Goal: Information Seeking & Learning: Learn about a topic

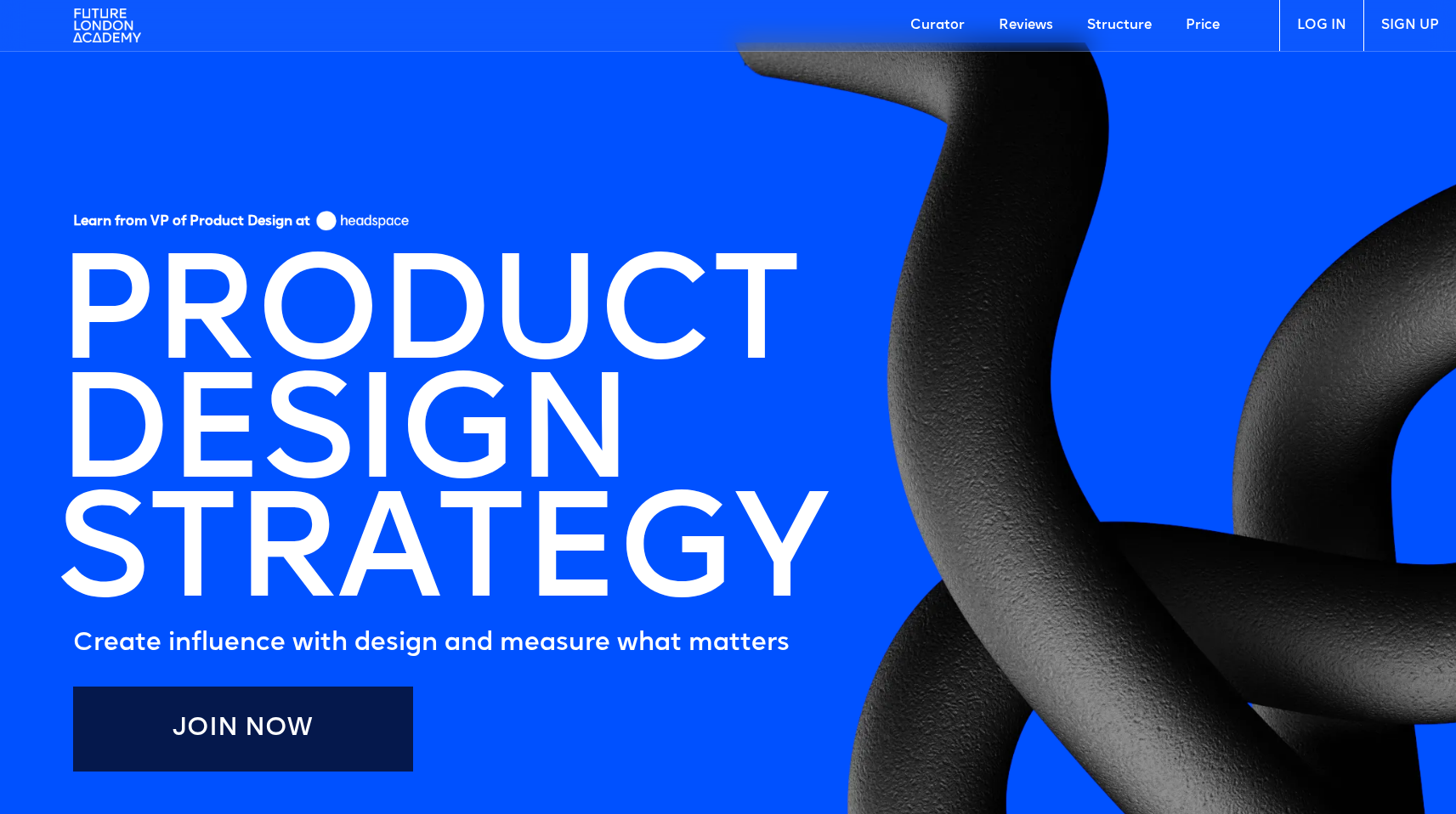
click at [118, 23] on img at bounding box center [107, 25] width 68 height 51
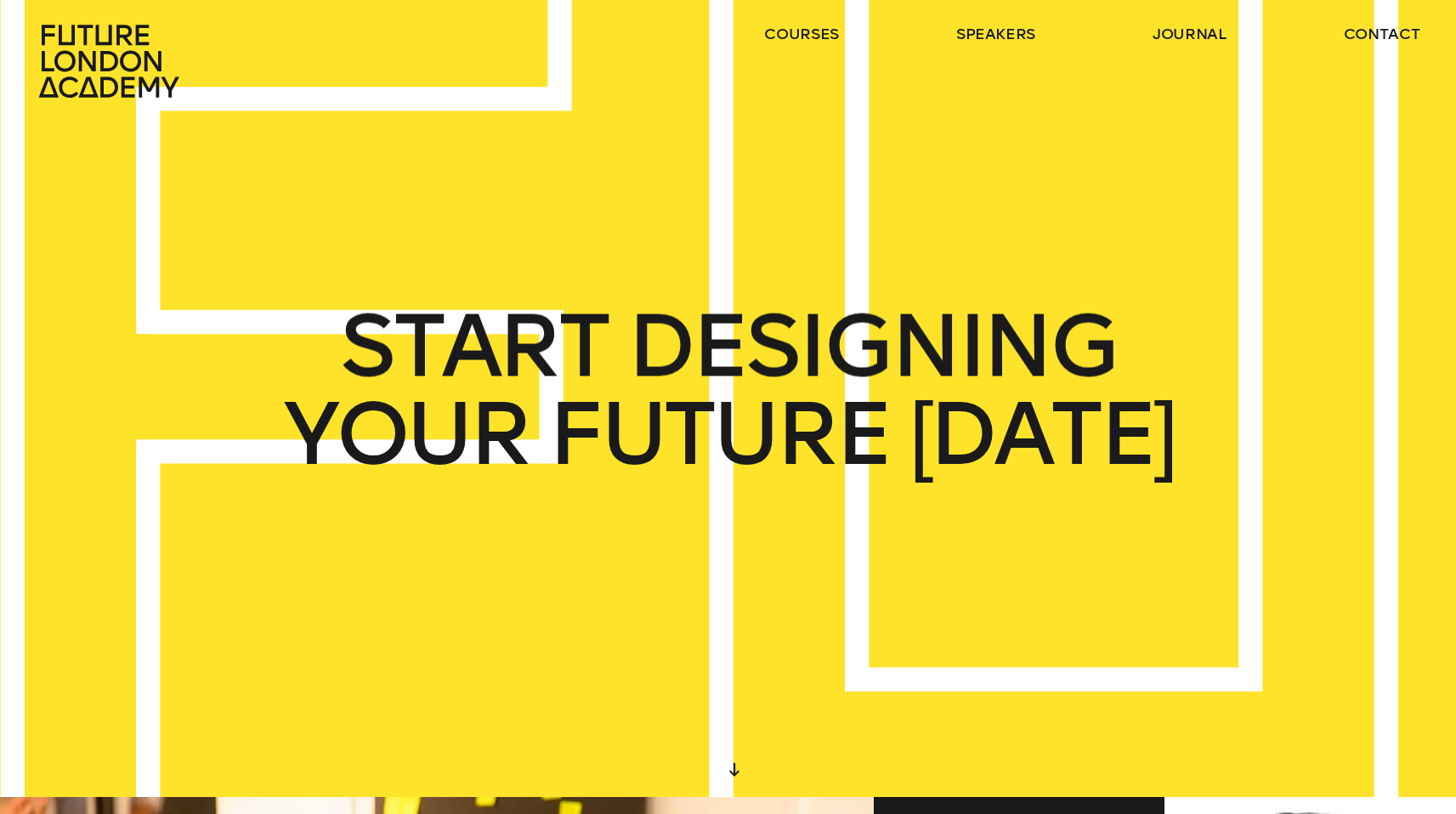
scroll to position [18, 0]
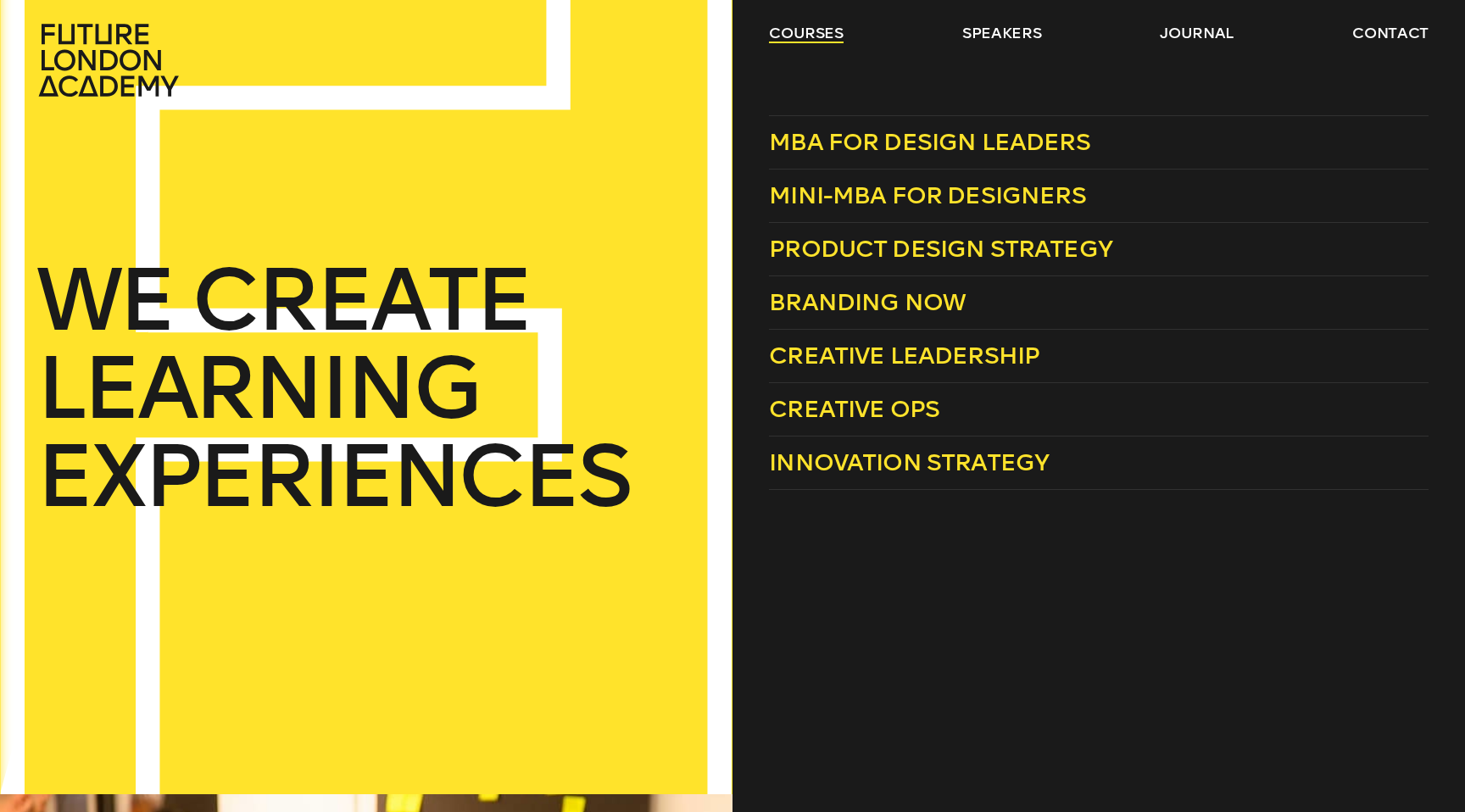
click at [813, 35] on link "courses" at bounding box center [806, 34] width 75 height 21
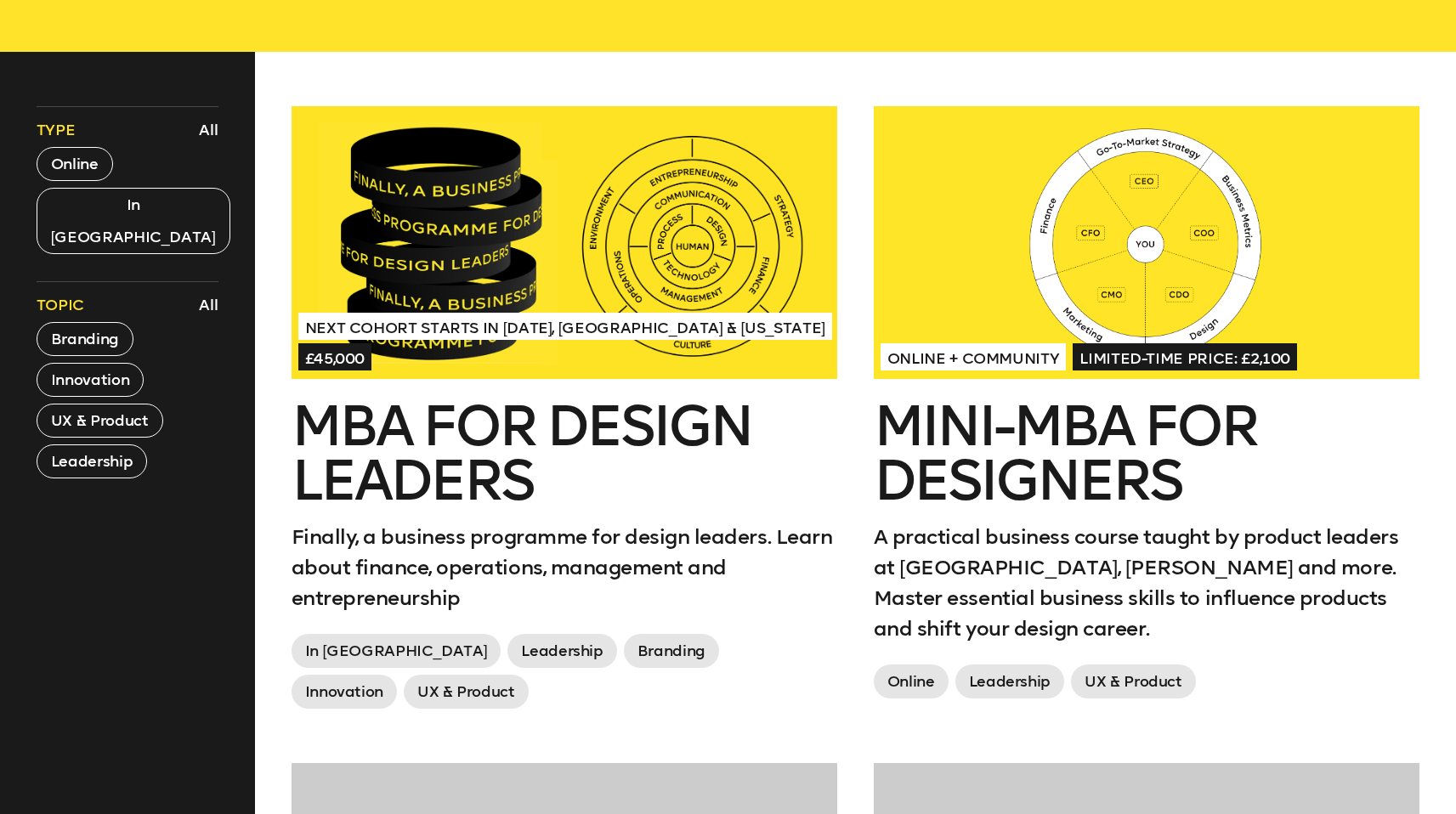
scroll to position [690, 0]
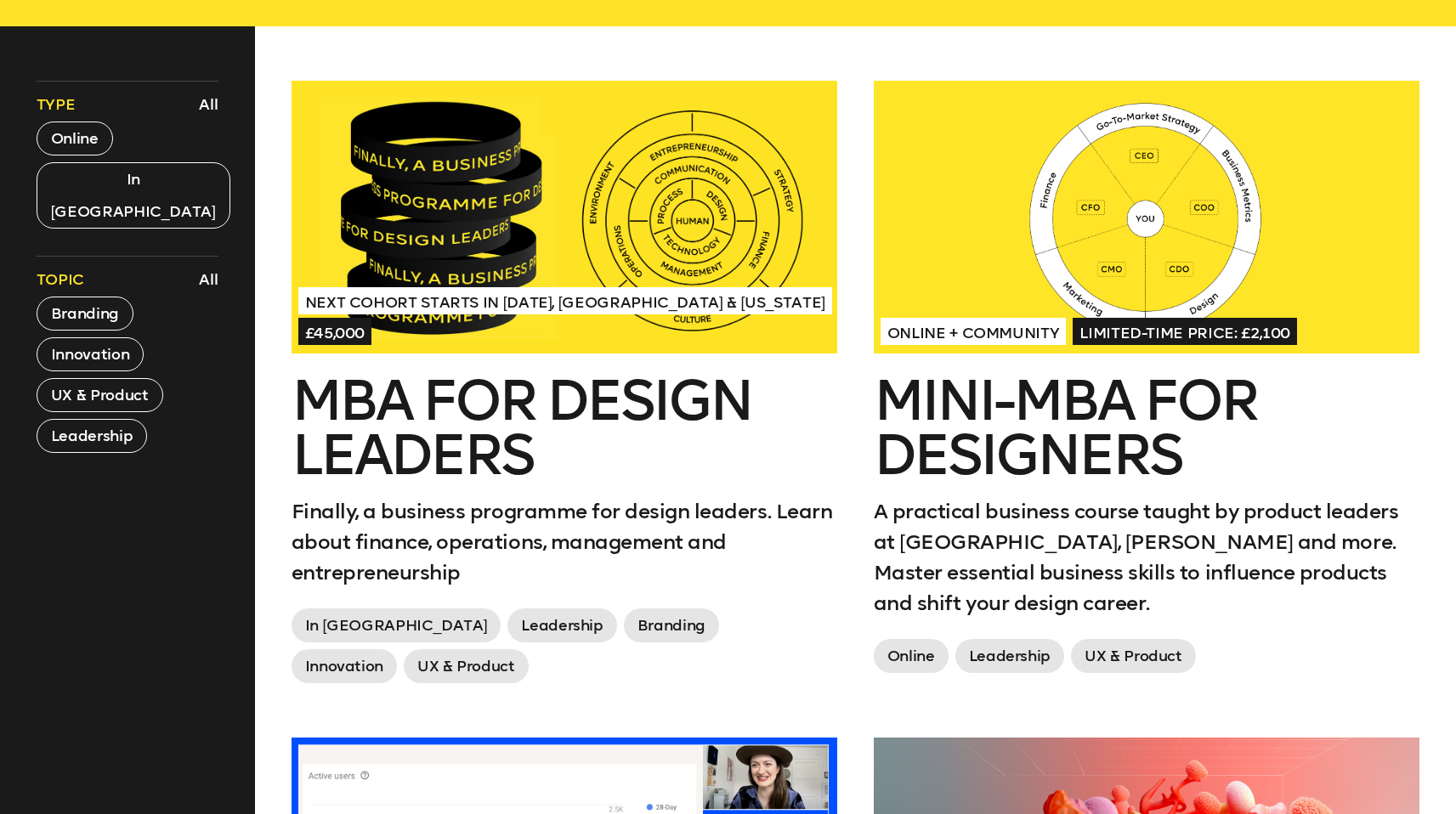
click at [1068, 318] on div "Online + Community Limited-time price: £2,100" at bounding box center [1146, 331] width 532 height 30
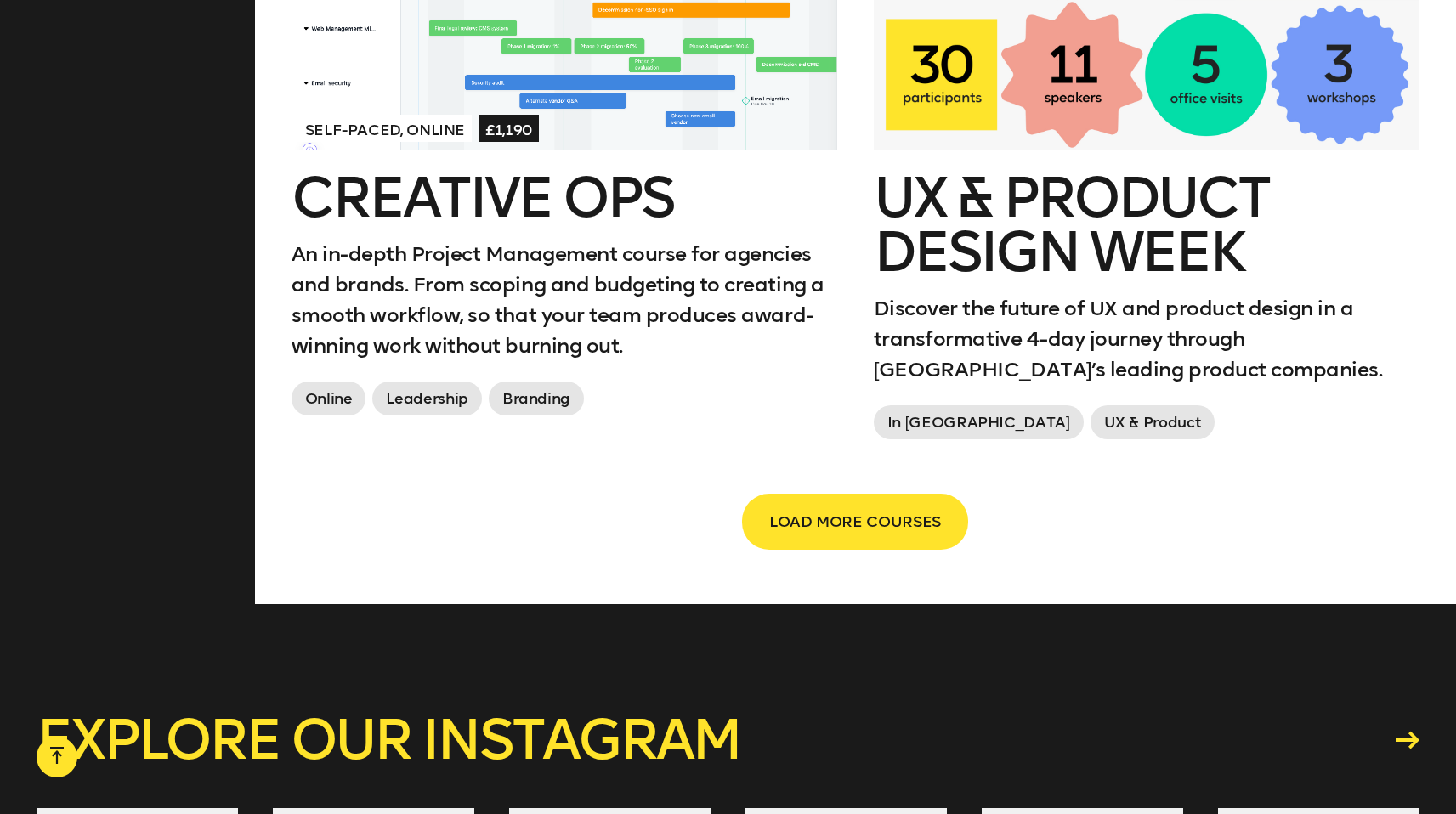
scroll to position [2919, 0]
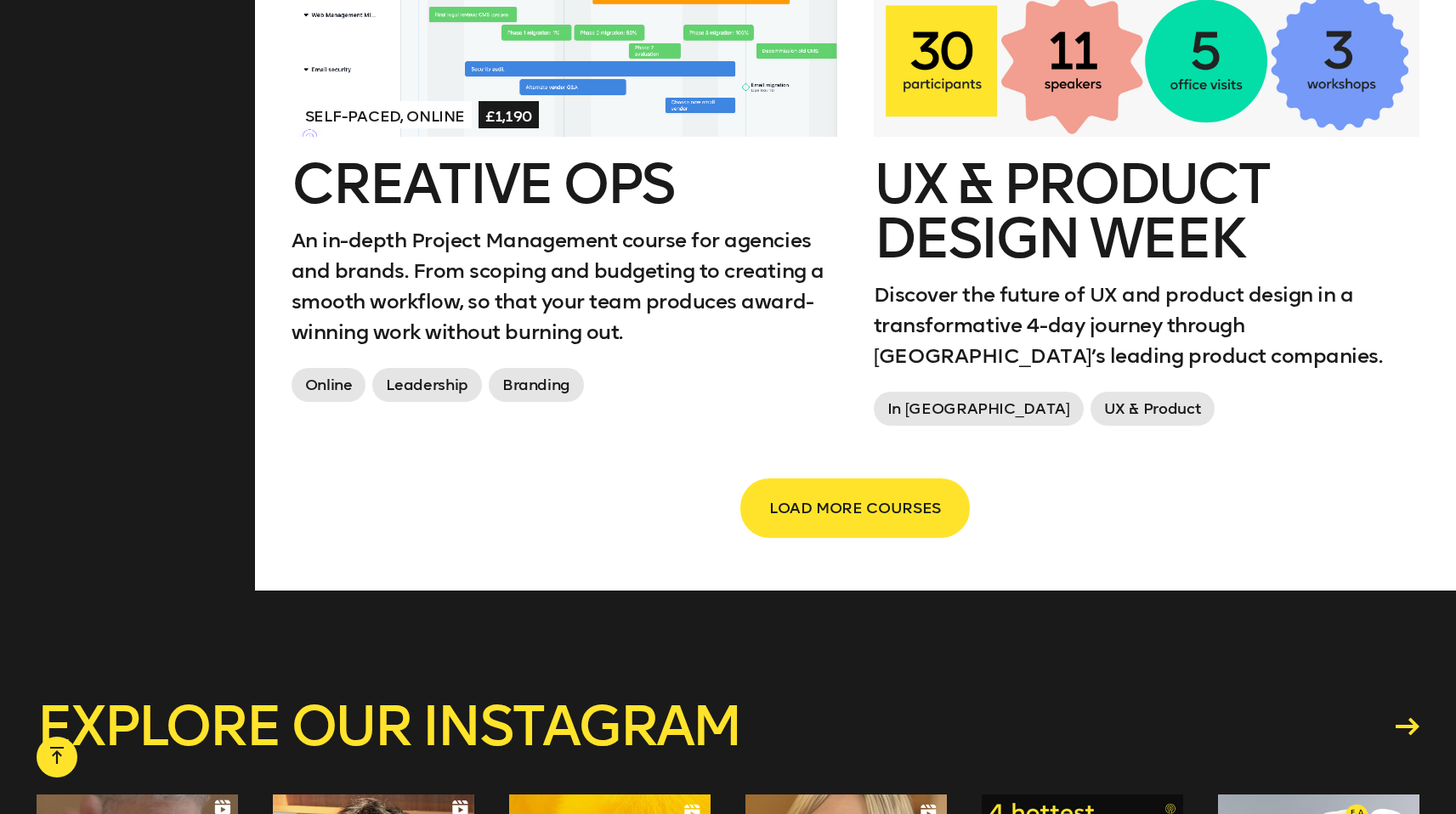
click at [808, 485] on button "LOAD MORE COURSES" at bounding box center [855, 507] width 227 height 56
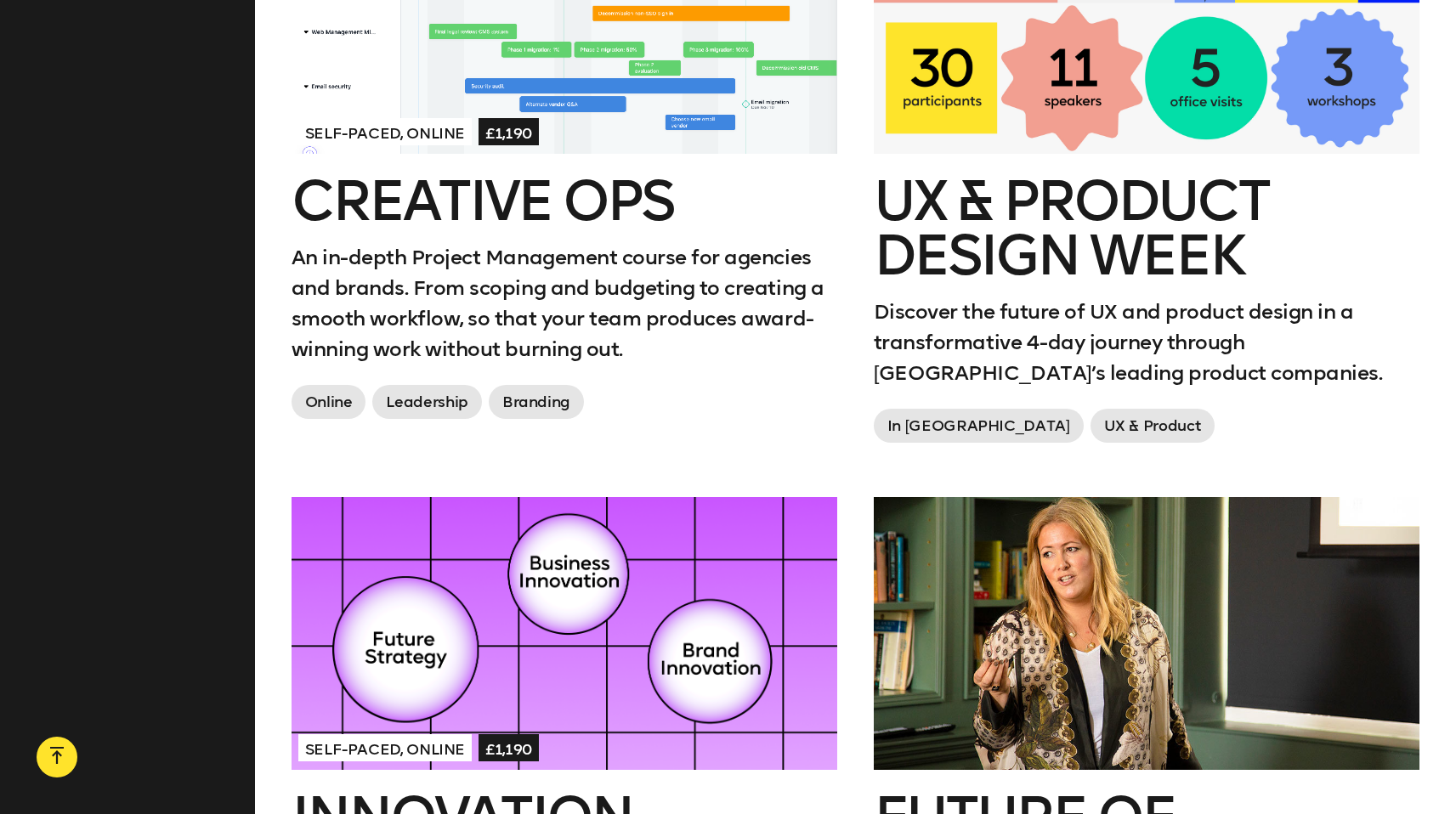
scroll to position [2890, 0]
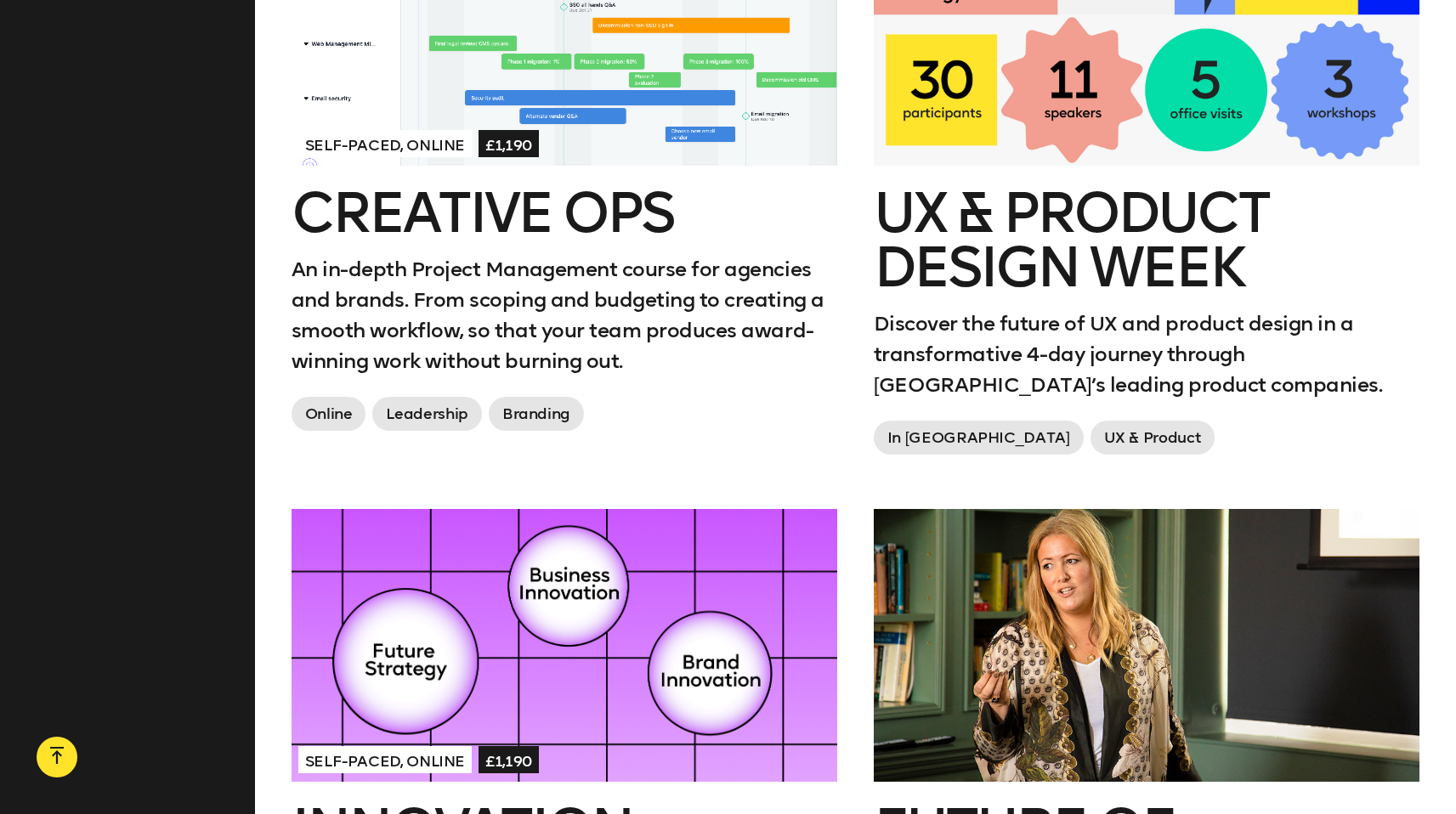
click at [562, 209] on h2 "Creative Ops" at bounding box center [564, 213] width 546 height 54
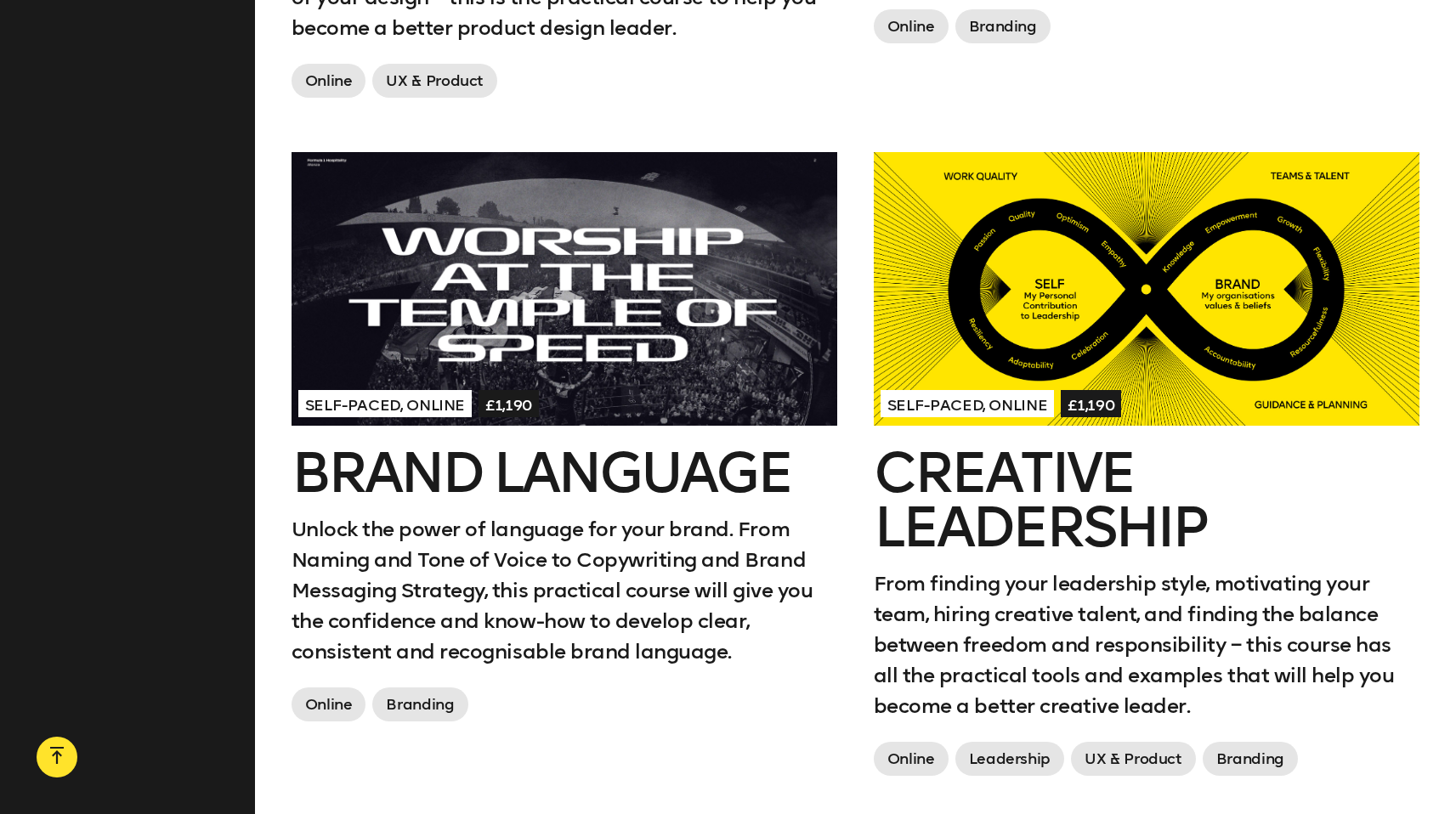
scroll to position [1805, 0]
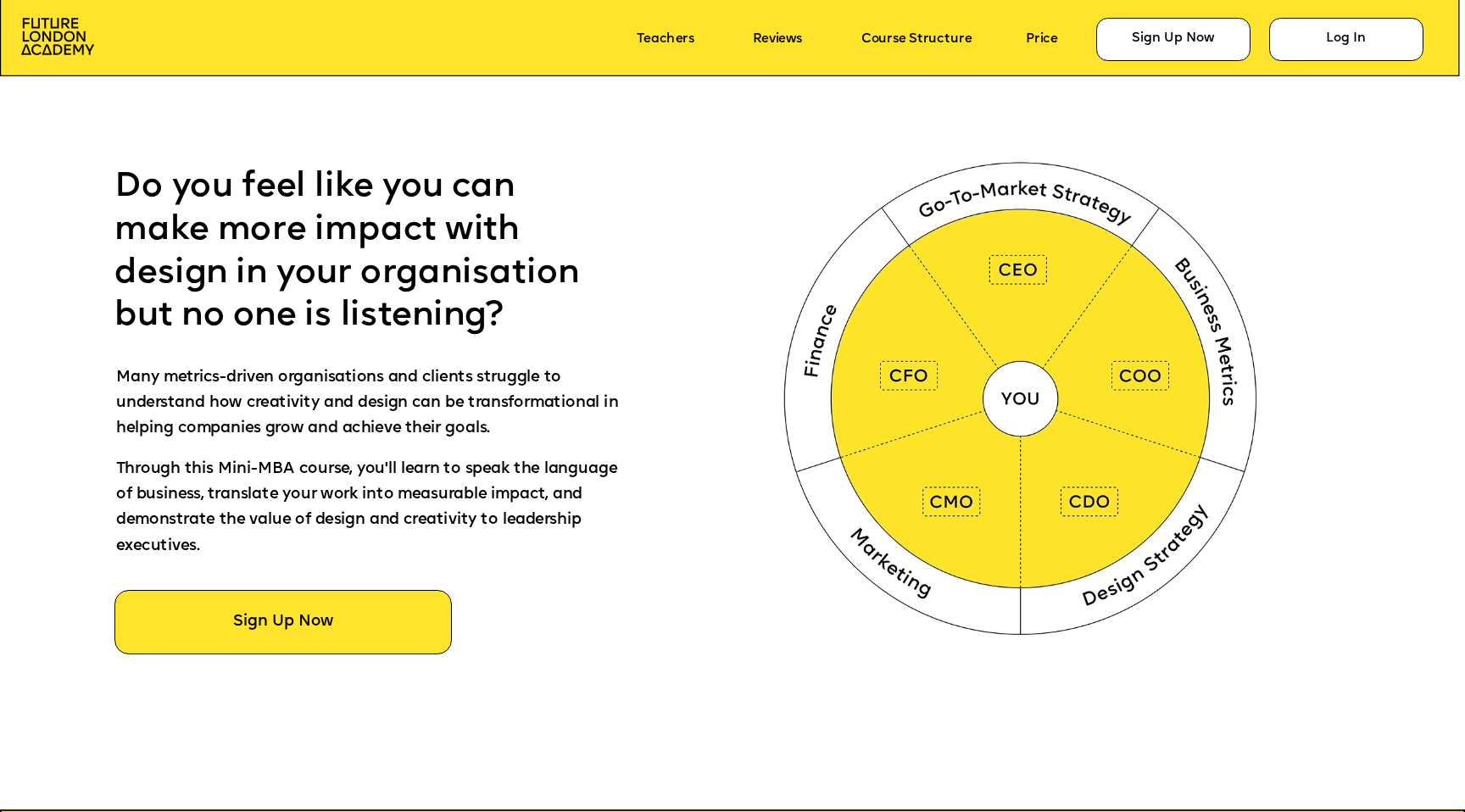
scroll to position [956, 0]
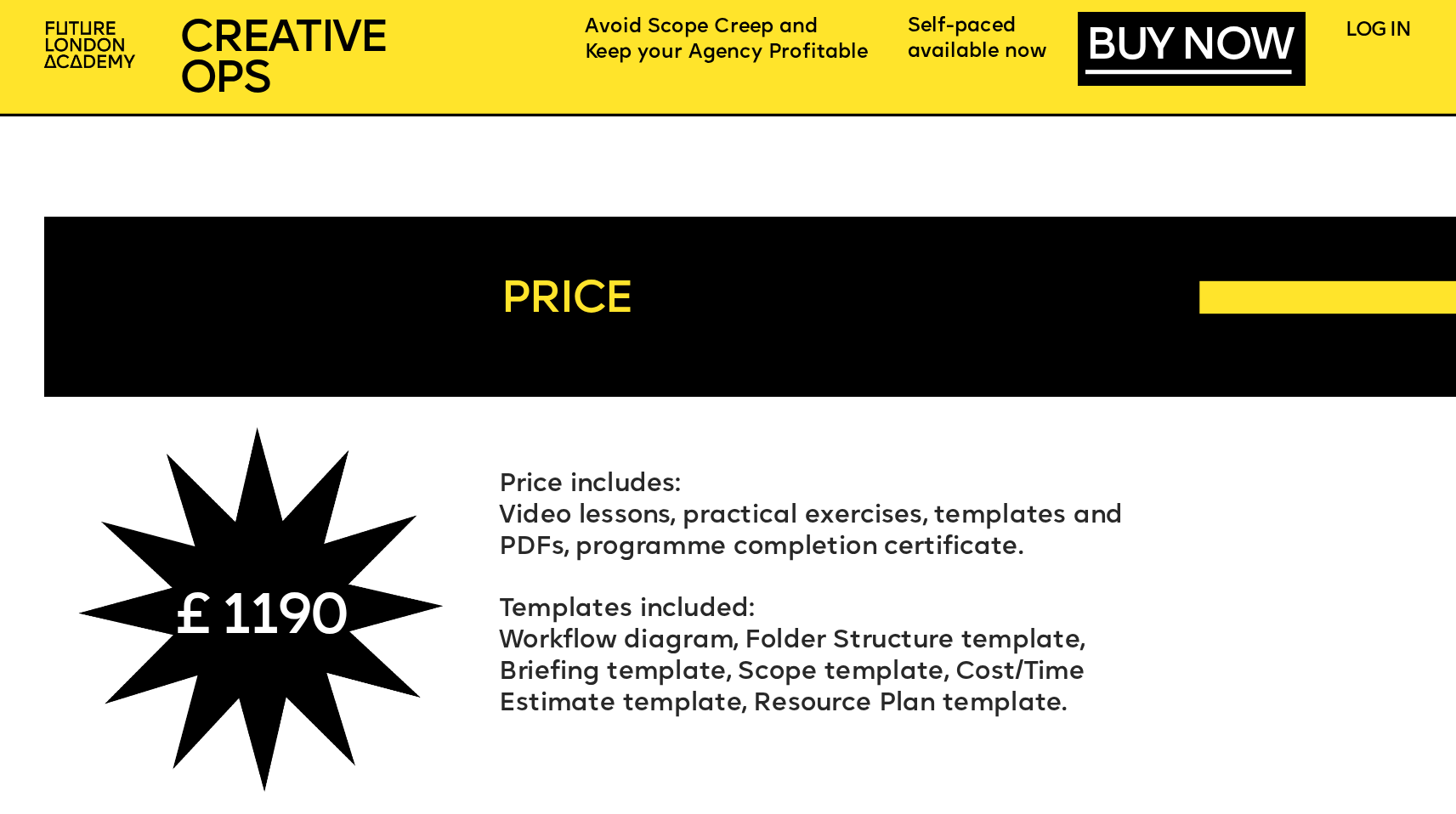
scroll to position [9202, 0]
